Goal: Information Seeking & Learning: Learn about a topic

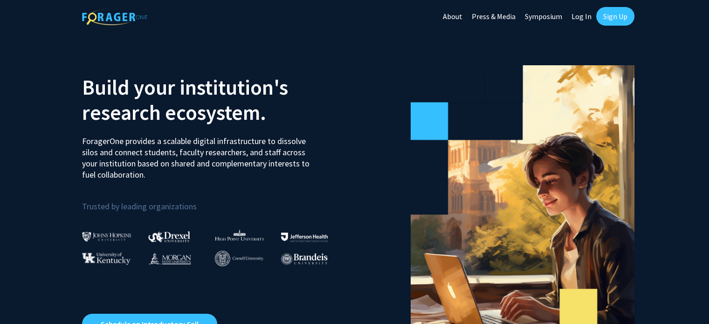
click at [580, 16] on link "Log In" at bounding box center [580, 16] width 29 height 33
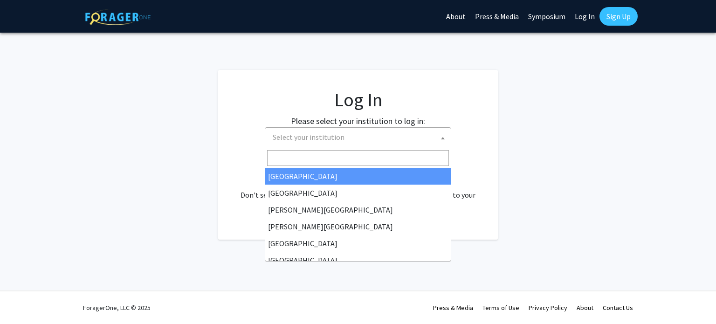
click at [420, 134] on span "Select your institution" at bounding box center [360, 137] width 182 height 19
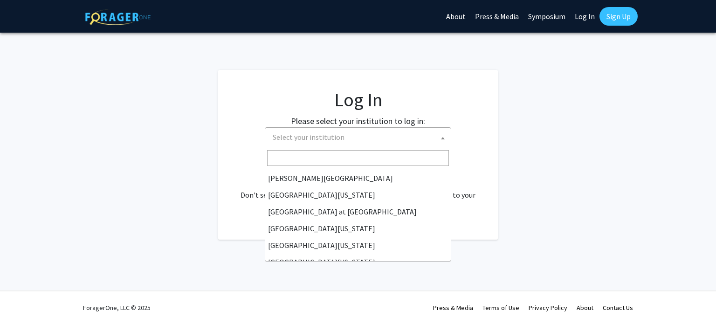
scroll to position [326, 0]
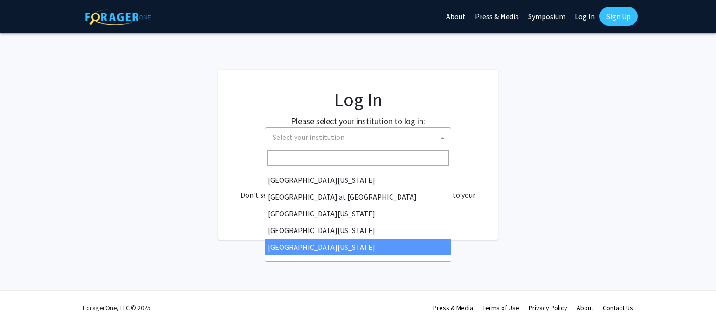
select select "33"
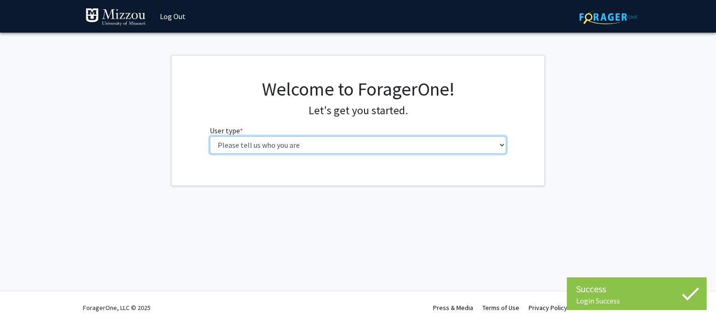
click at [409, 145] on select "Please tell us who you are Undergraduate Student Master's Student Doctoral Cand…" at bounding box center [358, 145] width 297 height 18
select select "1: undergrad"
click at [210, 136] on select "Please tell us who you are Undergraduate Student Master's Student Doctoral Cand…" at bounding box center [358, 145] width 297 height 18
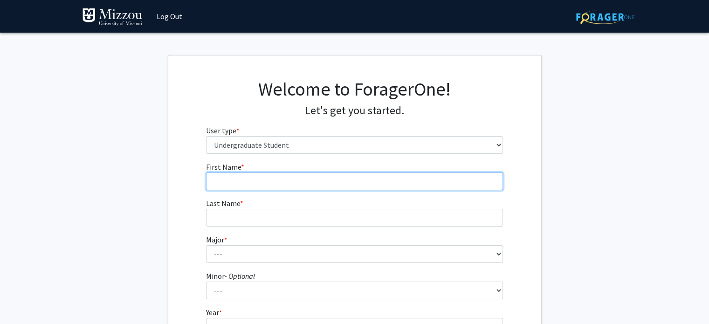
click at [402, 185] on input "First Name * required" at bounding box center [354, 181] width 297 height 18
type input "[PERSON_NAME]"
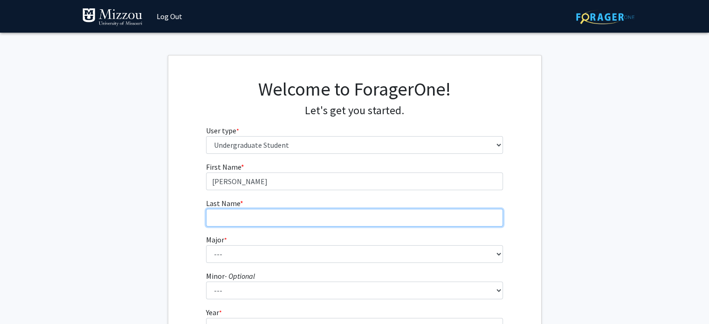
click at [290, 224] on input "Last Name * required" at bounding box center [354, 218] width 297 height 18
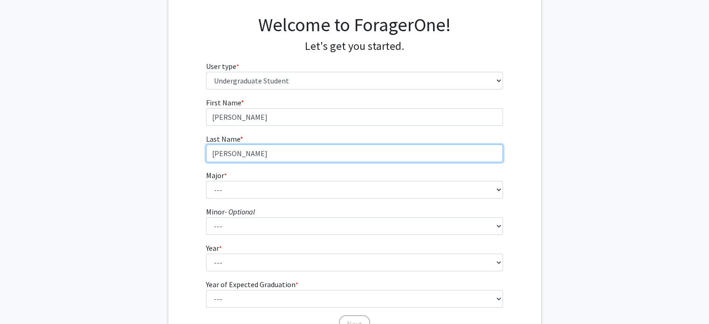
type input "[PERSON_NAME]"
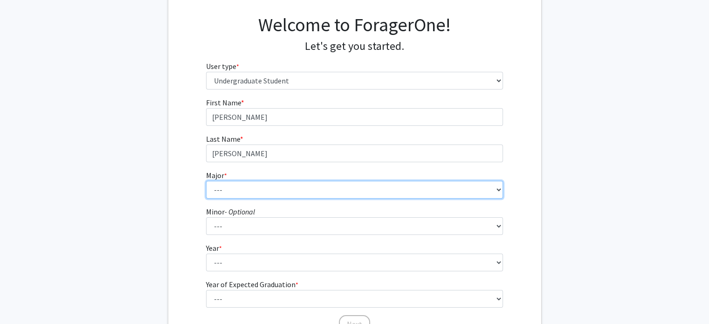
click at [282, 195] on select "--- Agribusiness Management Agricultural Education Agricultural Education: Comm…" at bounding box center [354, 190] width 297 height 18
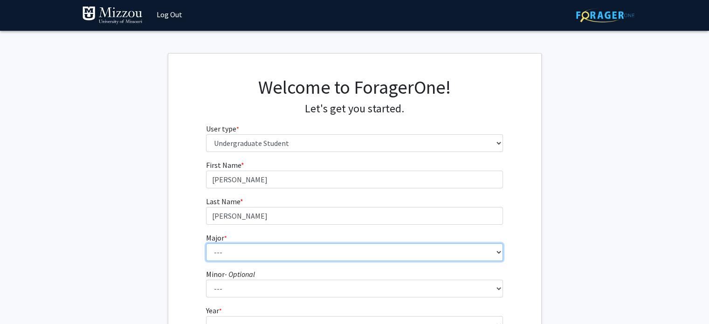
scroll to position [0, 0]
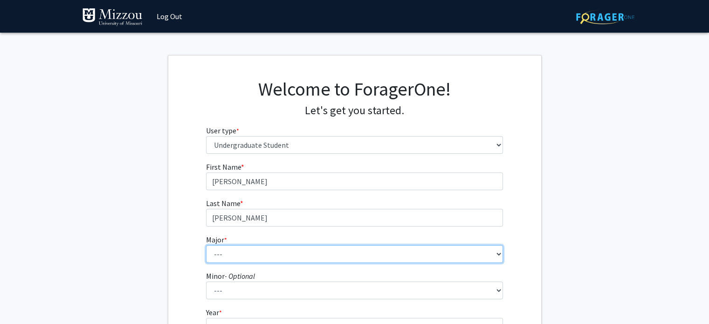
click at [266, 257] on select "--- Agribusiness Management Agricultural Education Agricultural Education: Comm…" at bounding box center [354, 254] width 297 height 18
select select "14: 2503"
click at [206, 245] on select "--- Agribusiness Management Agricultural Education Agricultural Education: Comm…" at bounding box center [354, 254] width 297 height 18
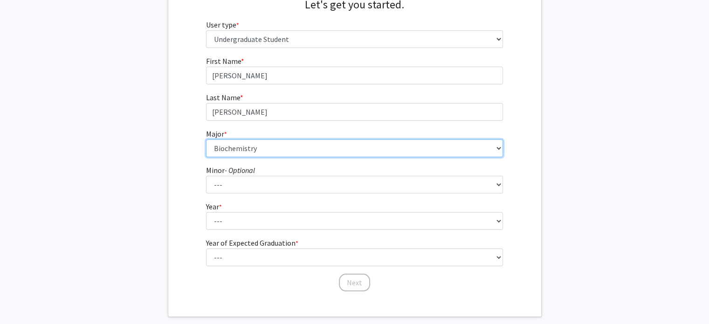
scroll to position [106, 0]
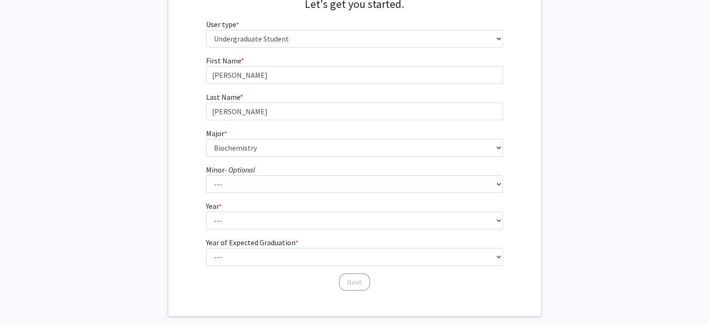
click at [397, 209] on fg-select "Year * required --- First-year Sophomore Junior Senior Postbaccalaureate Certif…" at bounding box center [354, 214] width 297 height 29
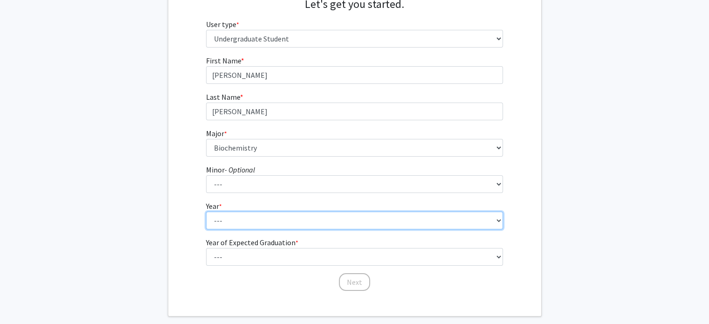
click at [391, 218] on select "--- First-year Sophomore Junior Senior Postbaccalaureate Certificate" at bounding box center [354, 220] width 297 height 18
select select "1: first-year"
click at [206, 211] on select "--- First-year Sophomore Junior Senior Postbaccalaureate Certificate" at bounding box center [354, 220] width 297 height 18
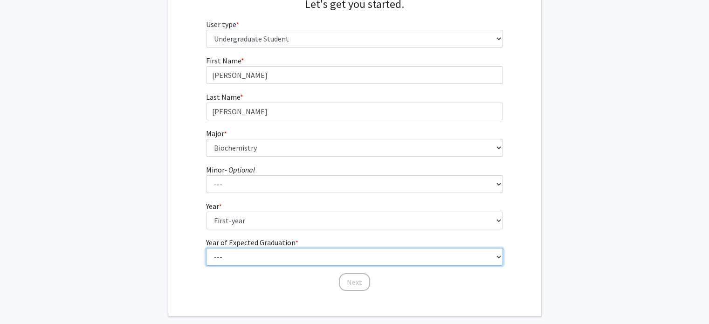
click at [324, 264] on select "--- 2025 2026 2027 2028 2029 2030 2031 2032 2033 2034" at bounding box center [354, 257] width 297 height 18
select select "5: 2029"
click at [206, 248] on select "--- 2025 2026 2027 2028 2029 2030 2031 2032 2033 2034" at bounding box center [354, 257] width 297 height 18
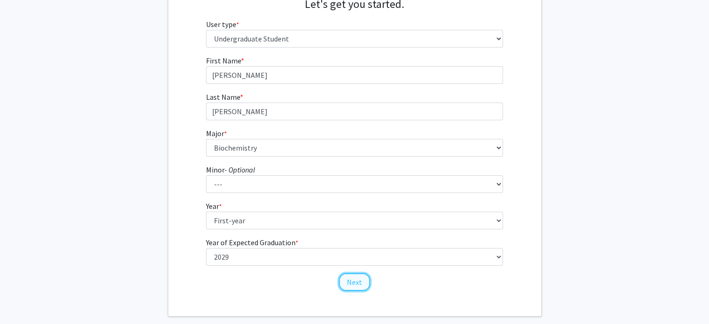
click at [350, 278] on button "Next" at bounding box center [354, 282] width 31 height 18
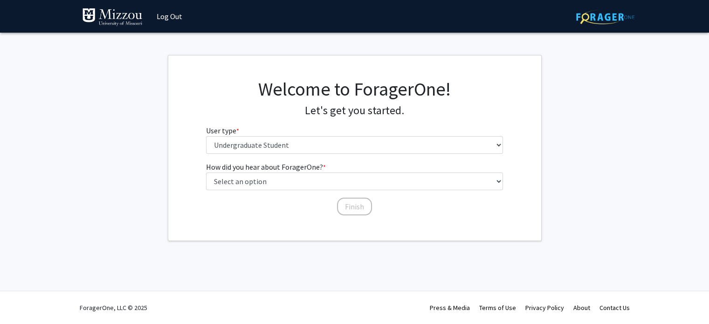
scroll to position [0, 0]
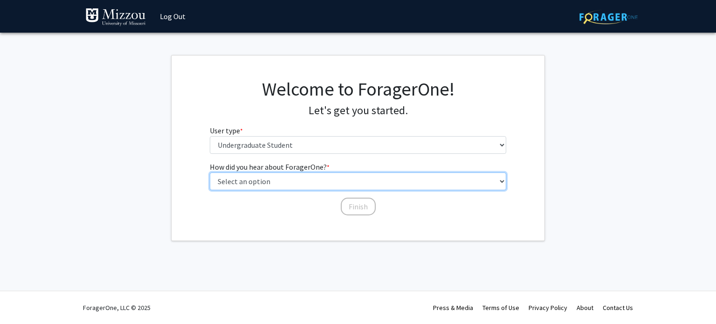
click at [263, 181] on select "Select an option Peer/student recommendation Faculty/staff recommendation Unive…" at bounding box center [358, 181] width 297 height 18
select select "2: faculty_recommendation"
click at [210, 172] on select "Select an option Peer/student recommendation Faculty/staff recommendation Unive…" at bounding box center [358, 181] width 297 height 18
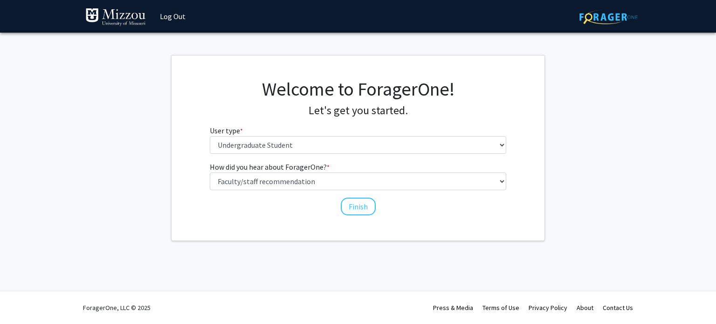
click at [355, 215] on div "How did you hear about ForagerOne? * required Select an option Peer/student rec…" at bounding box center [358, 188] width 311 height 55
click at [355, 212] on button "Finish" at bounding box center [358, 207] width 35 height 18
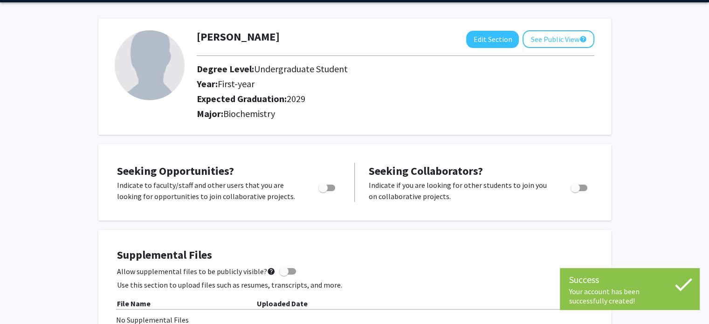
scroll to position [32, 0]
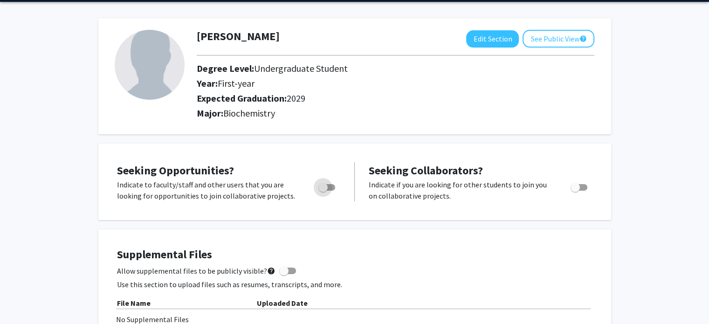
click at [327, 189] on span "Toggle" at bounding box center [322, 187] width 9 height 9
click at [323, 191] on input "Are you actively seeking opportunities?" at bounding box center [322, 191] width 0 height 0
checkbox input "true"
click at [578, 184] on span "Toggle" at bounding box center [574, 187] width 9 height 9
click at [575, 191] on input "Would you like to receive other student requests to work with you?" at bounding box center [574, 191] width 0 height 0
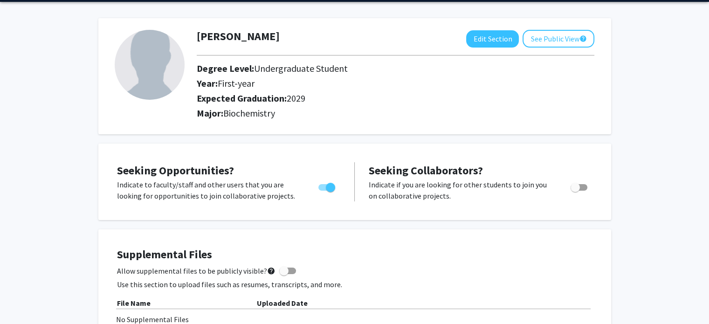
checkbox input "true"
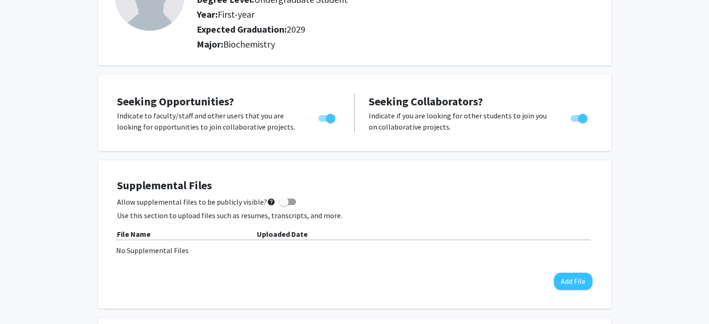
scroll to position [0, 0]
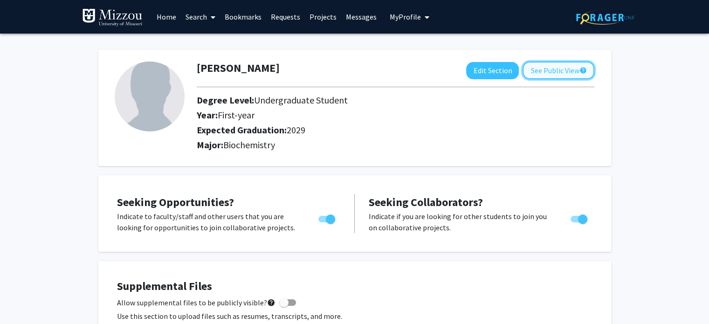
click at [533, 75] on button "See Public View help" at bounding box center [558, 70] width 72 height 18
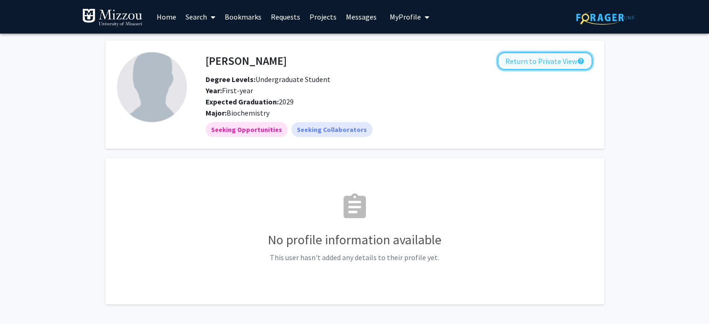
click at [547, 64] on button "Return to Private View help" at bounding box center [544, 61] width 95 height 18
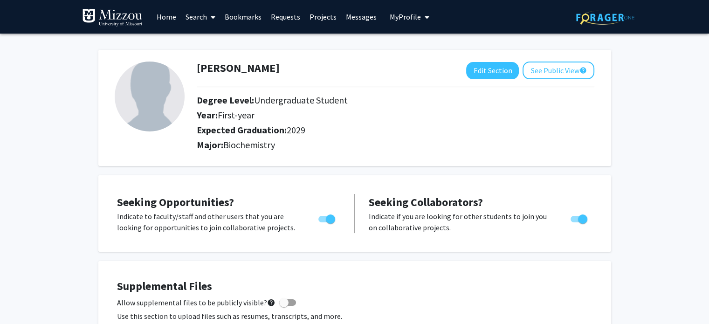
click at [312, 17] on link "Projects" at bounding box center [323, 16] width 36 height 33
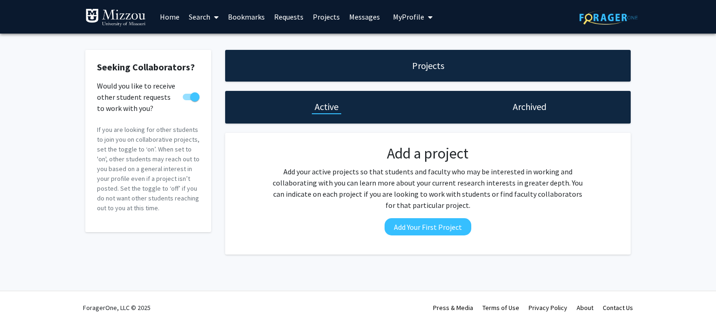
click at [283, 15] on link "Requests" at bounding box center [288, 16] width 39 height 33
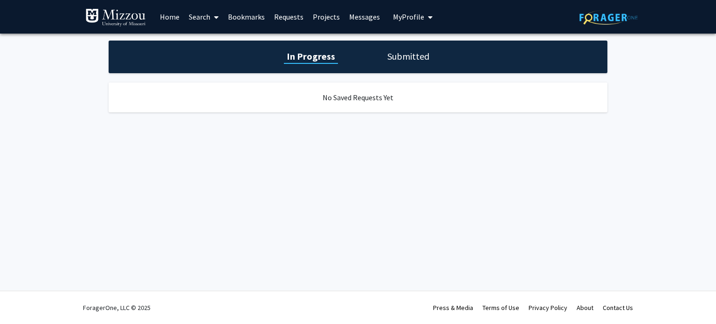
click at [239, 14] on link "Bookmarks" at bounding box center [246, 16] width 46 height 33
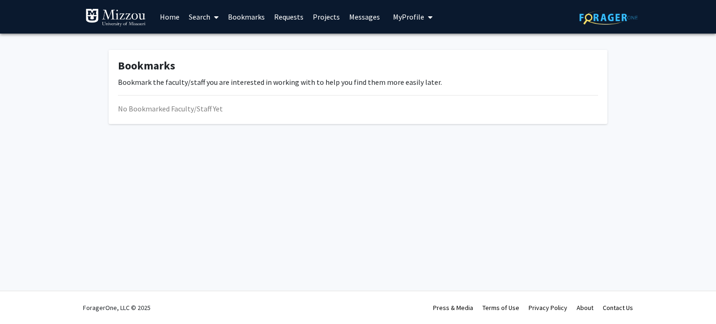
click at [206, 15] on link "Search" at bounding box center [203, 16] width 39 height 33
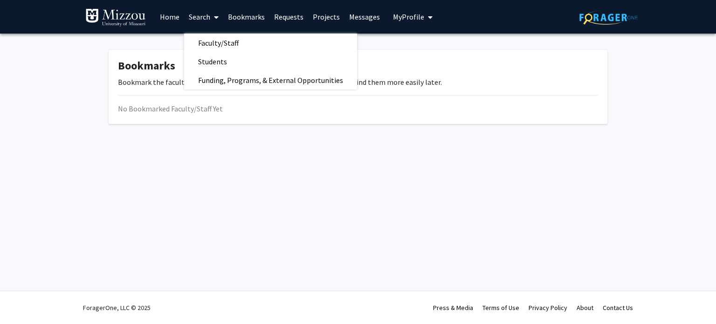
click at [176, 16] on link "Home" at bounding box center [169, 16] width 29 height 33
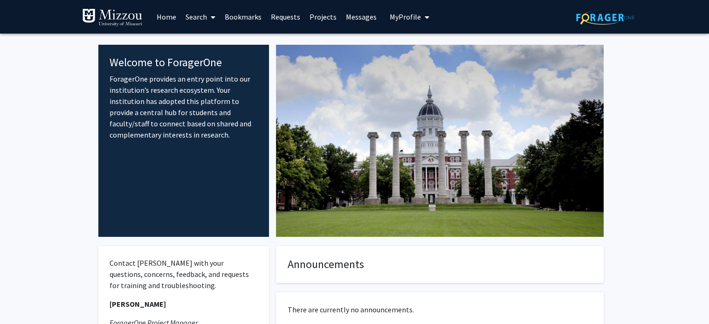
click at [214, 18] on icon at bounding box center [213, 17] width 5 height 7
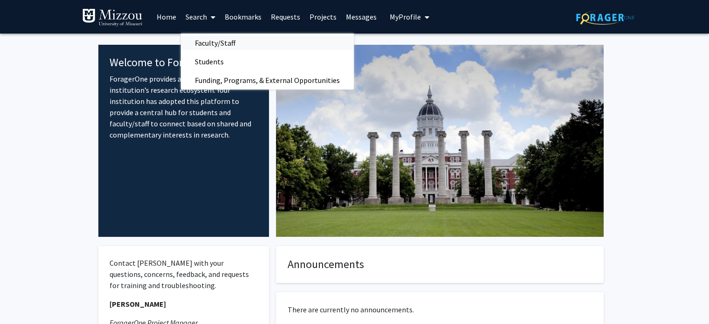
click at [212, 42] on span "Faculty/Staff" at bounding box center [215, 43] width 68 height 19
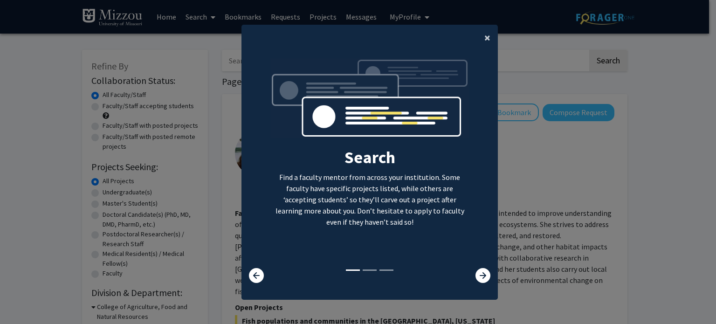
click at [479, 39] on button "×" at bounding box center [487, 38] width 21 height 26
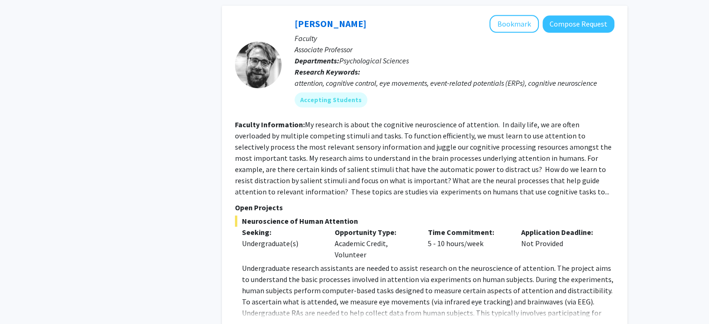
scroll to position [1286, 0]
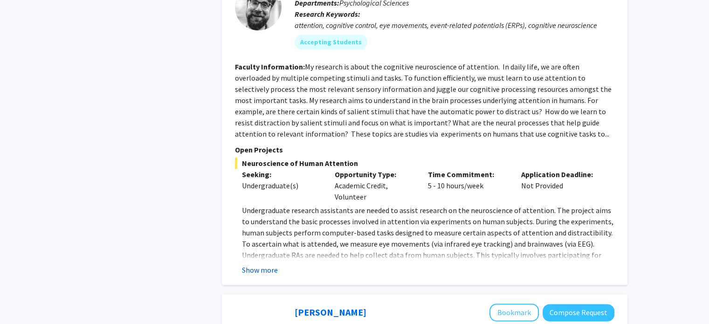
click at [253, 264] on button "Show more" at bounding box center [260, 269] width 36 height 11
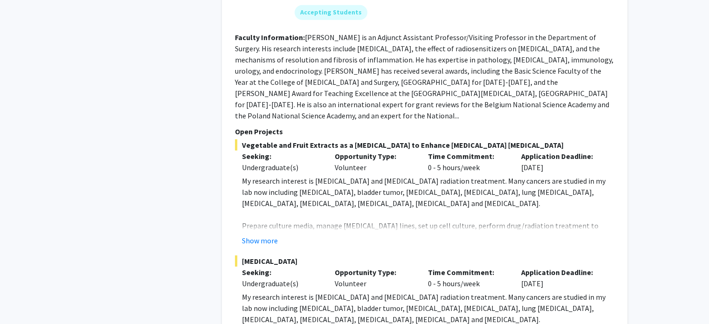
scroll to position [2566, 0]
click at [259, 234] on button "Show more" at bounding box center [260, 239] width 36 height 11
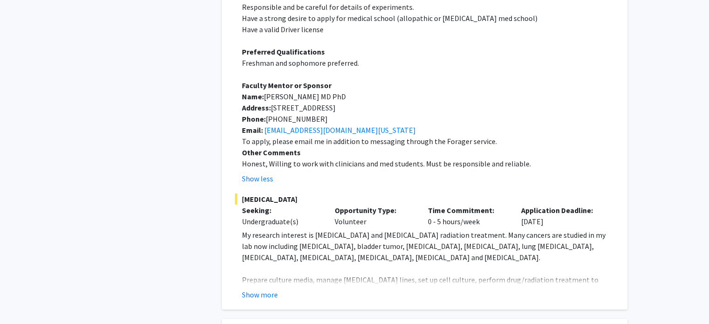
scroll to position [2863, 0]
click at [242, 288] on button "Show more" at bounding box center [260, 293] width 36 height 11
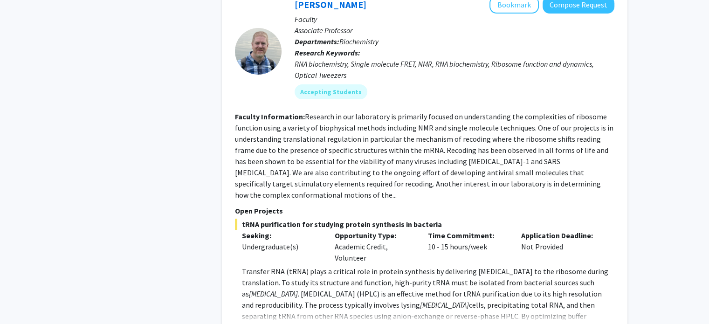
scroll to position [3833, 0]
click at [250, 323] on button "Show more" at bounding box center [260, 330] width 36 height 11
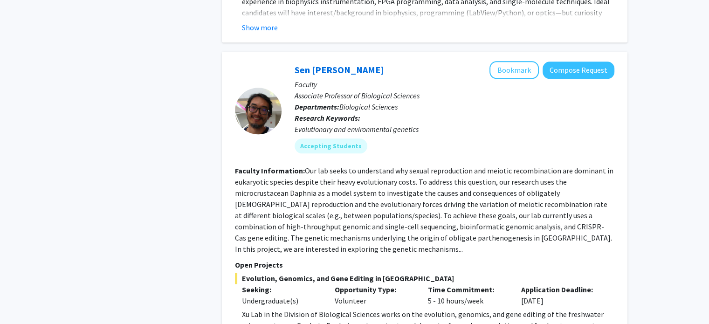
scroll to position [4562, 0]
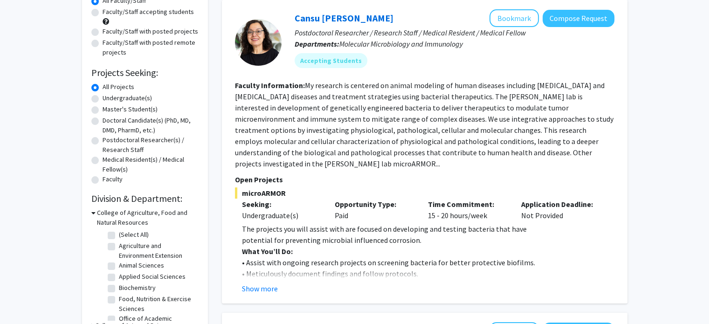
scroll to position [93, 0]
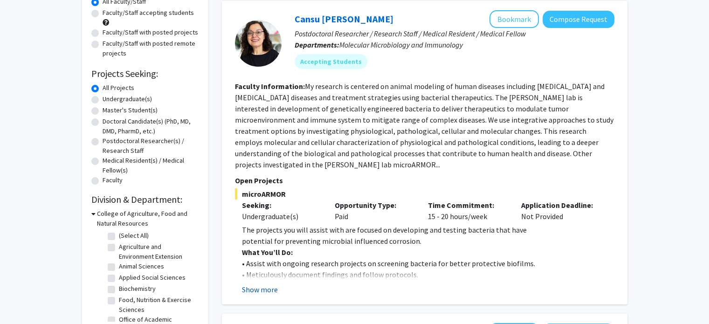
click at [266, 286] on button "Show more" at bounding box center [260, 289] width 36 height 11
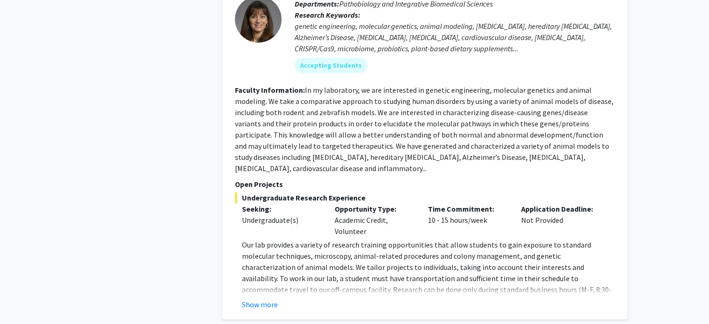
scroll to position [1297, 0]
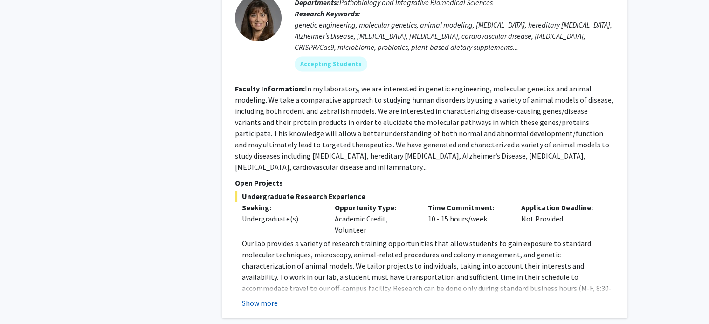
click at [265, 297] on button "Show more" at bounding box center [260, 302] width 36 height 11
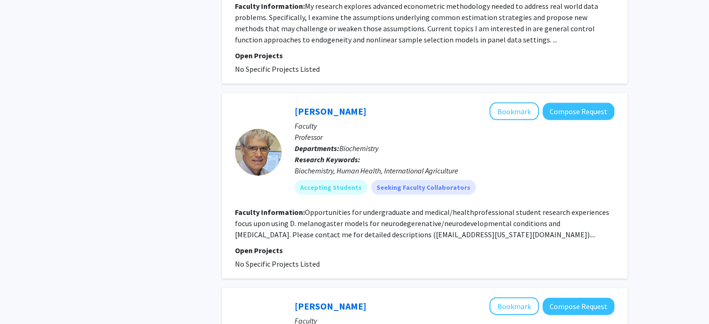
scroll to position [2065, 0]
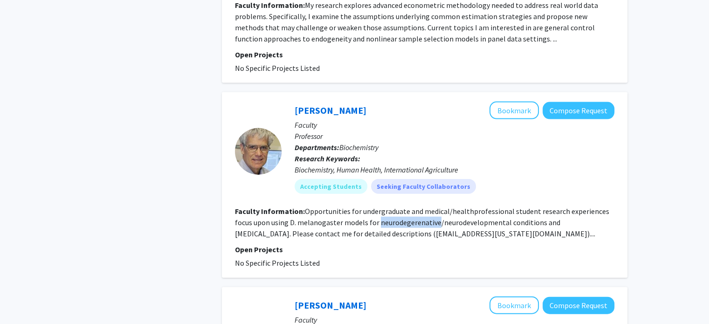
drag, startPoint x: 376, startPoint y: 189, endPoint x: 435, endPoint y: 188, distance: 58.2
click at [435, 206] on fg-read-more "Opportunities for undergraduate and medical/healthprofessional student research…" at bounding box center [422, 222] width 374 height 32
copy fg-read-more "neurodegerenative"
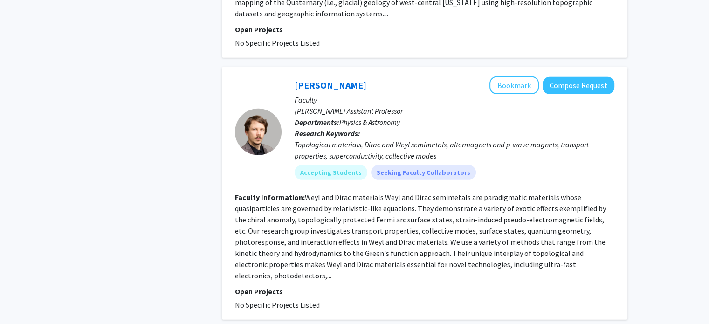
scroll to position [2708, 0]
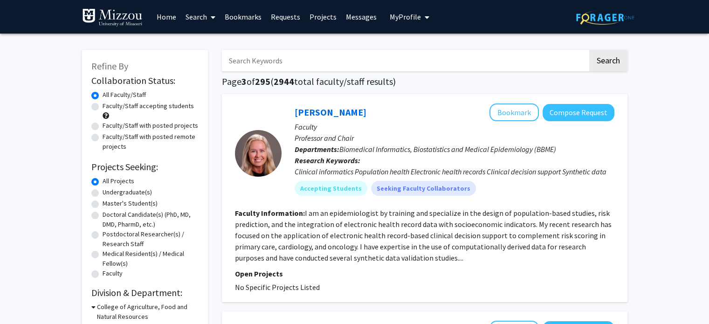
click at [102, 107] on label "Faculty/Staff accepting students" at bounding box center [147, 106] width 91 height 10
click at [102, 107] on input "Faculty/Staff accepting students" at bounding box center [105, 104] width 6 height 6
radio input "true"
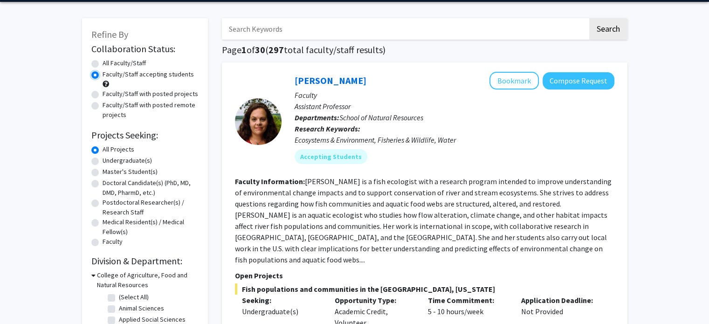
scroll to position [43, 0]
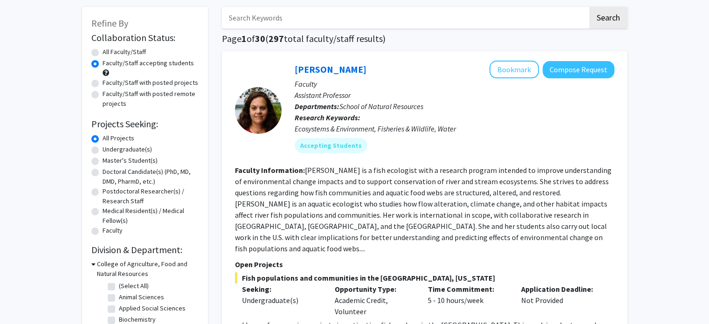
click at [102, 147] on label "Undergraduate(s)" at bounding box center [126, 149] width 49 height 10
click at [102, 147] on input "Undergraduate(s)" at bounding box center [105, 147] width 6 height 6
radio input "true"
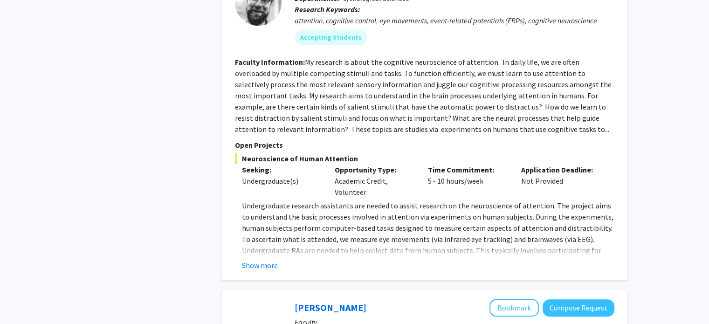
scroll to position [931, 0]
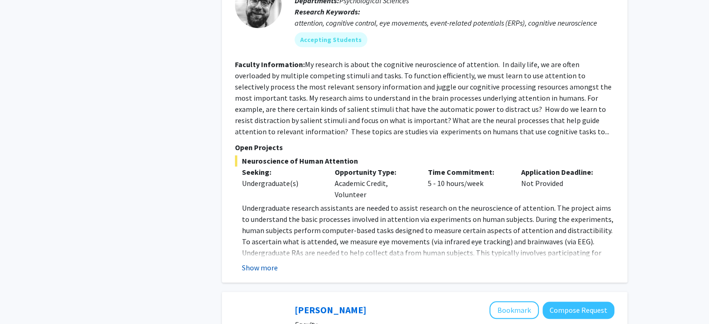
click at [259, 262] on button "Show more" at bounding box center [260, 267] width 36 height 11
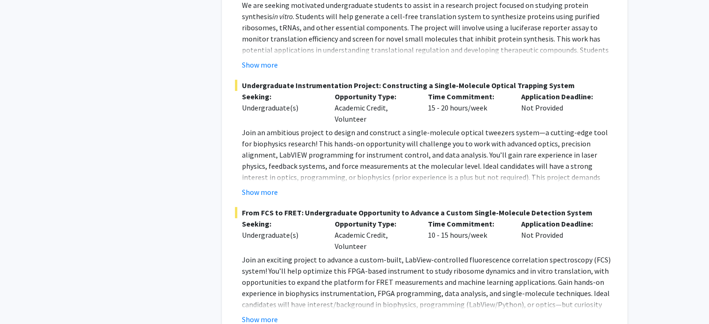
scroll to position [3680, 0]
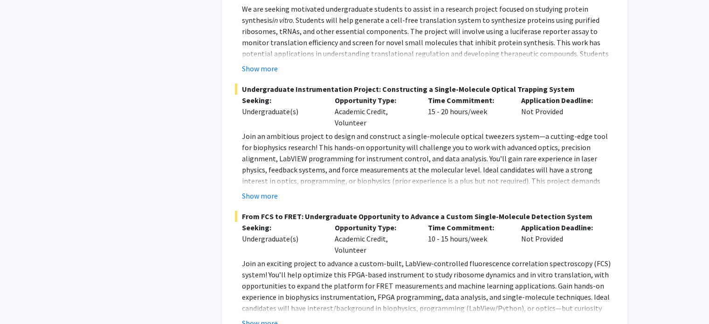
click at [335, 317] on div "Show more" at bounding box center [428, 322] width 372 height 11
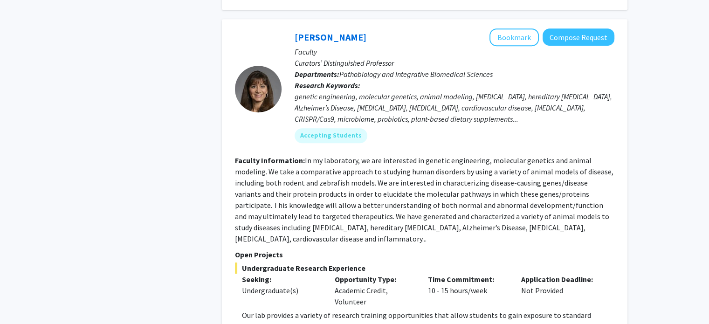
scroll to position [4095, 0]
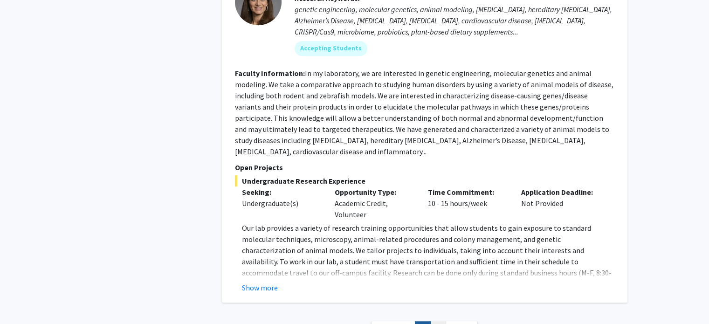
click at [434, 321] on link "2" at bounding box center [438, 329] width 16 height 16
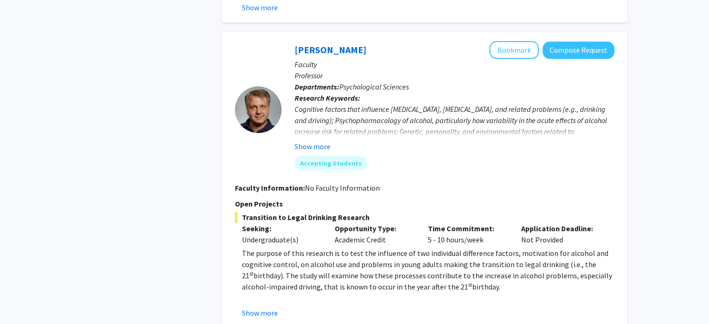
scroll to position [1127, 0]
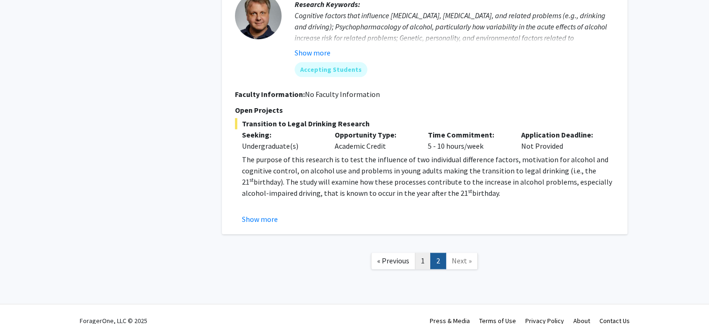
click at [426, 252] on link "1" at bounding box center [423, 260] width 16 height 16
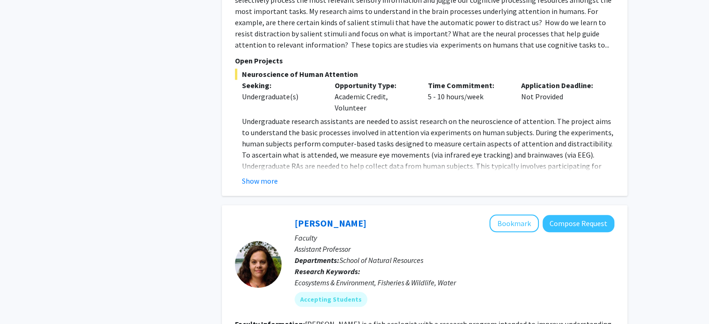
scroll to position [1018, 0]
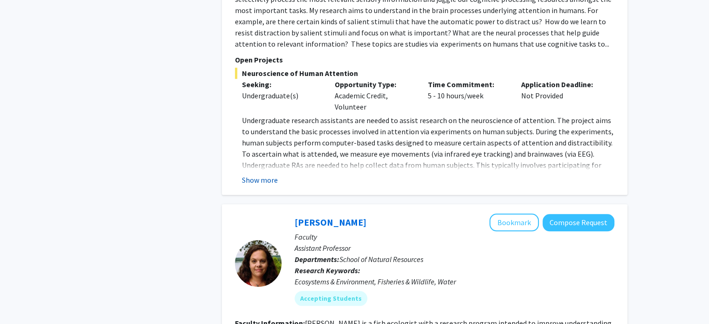
click at [263, 174] on button "Show more" at bounding box center [260, 179] width 36 height 11
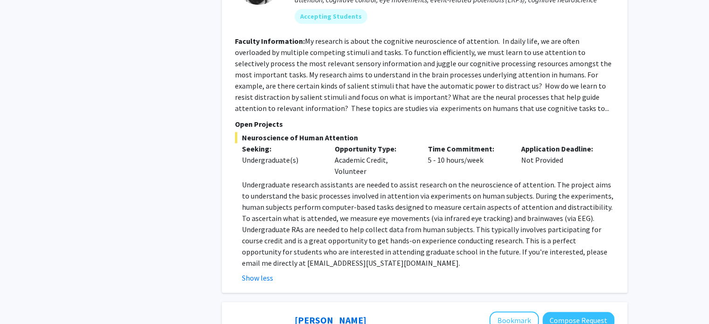
scroll to position [955, 0]
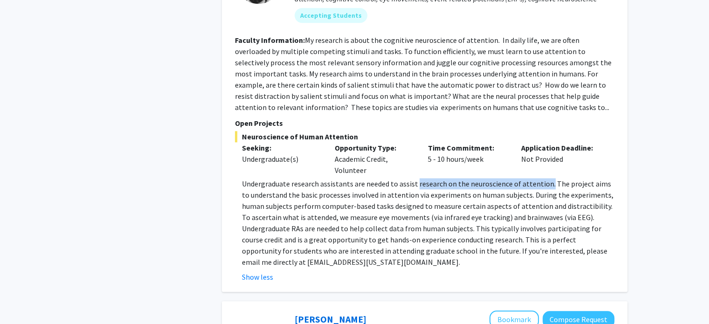
drag, startPoint x: 413, startPoint y: 171, endPoint x: 543, endPoint y: 169, distance: 130.0
click at [543, 178] on p "Undergraduate research assistants are needed to assist research on the neurosci…" at bounding box center [428, 222] width 372 height 89
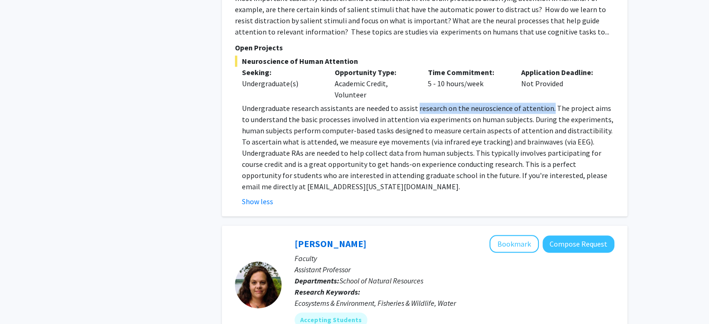
scroll to position [1050, 0]
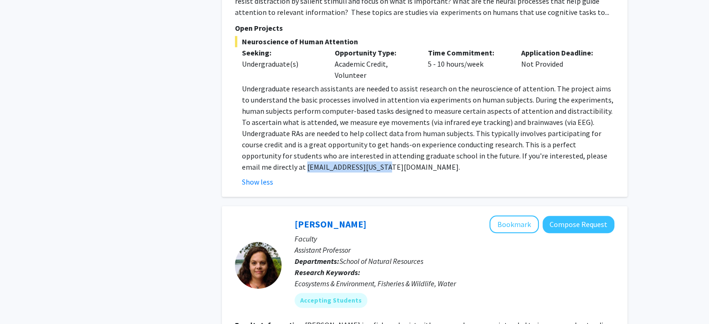
drag, startPoint x: 318, startPoint y: 156, endPoint x: 234, endPoint y: 152, distance: 83.9
click at [235, 152] on fg-read-more "Undergraduate research assistants are needed to assist research on the neurosci…" at bounding box center [424, 135] width 379 height 104
copy p "[EMAIL_ADDRESS][US_STATE][DOMAIN_NAME]"
